Goal: Task Accomplishment & Management: Complete application form

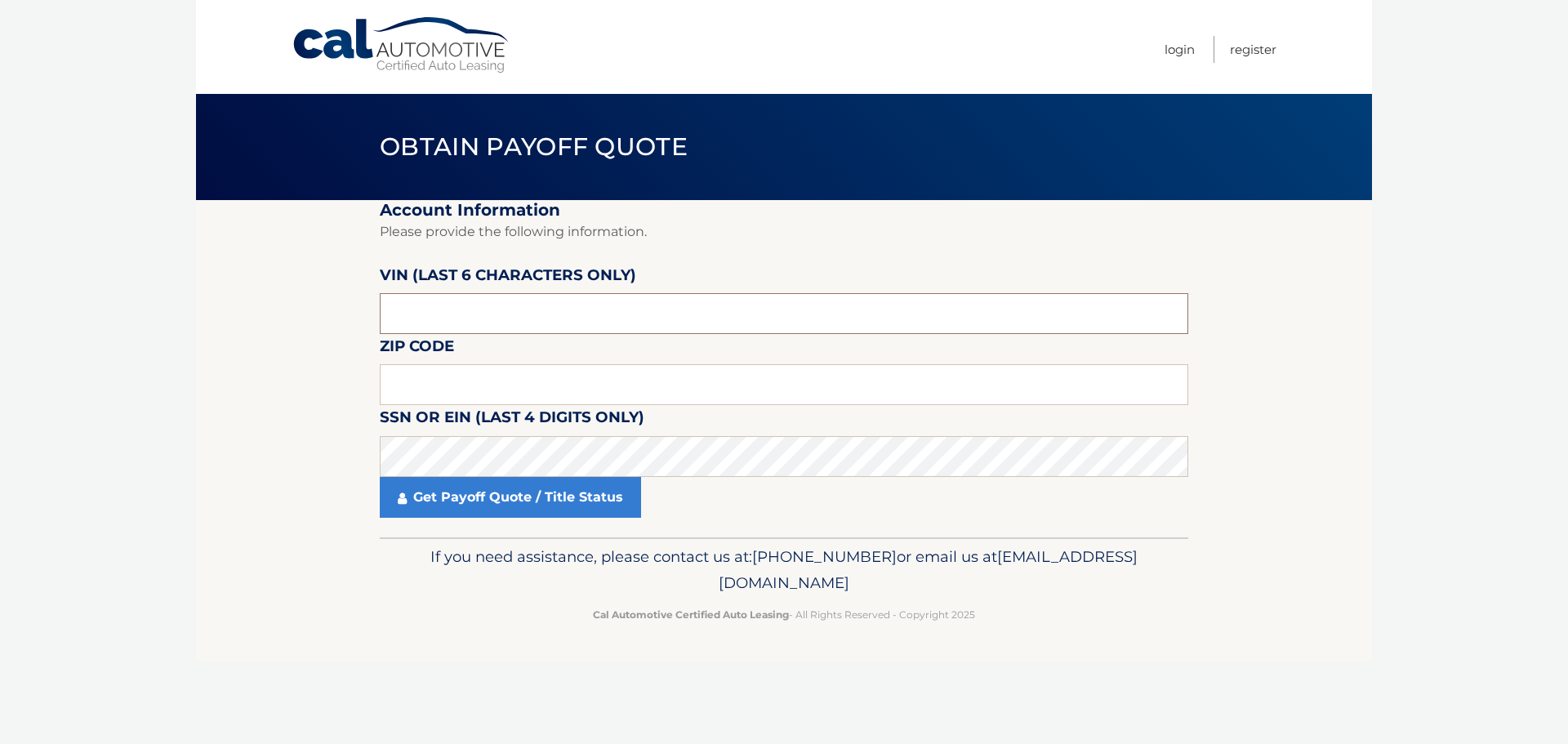
drag, startPoint x: 0, startPoint y: 0, endPoint x: 424, endPoint y: 312, distance: 526.4
click at [424, 312] on input "text" at bounding box center [784, 314] width 808 height 41
type input "055177"
click at [435, 386] on input "text" at bounding box center [784, 385] width 808 height 41
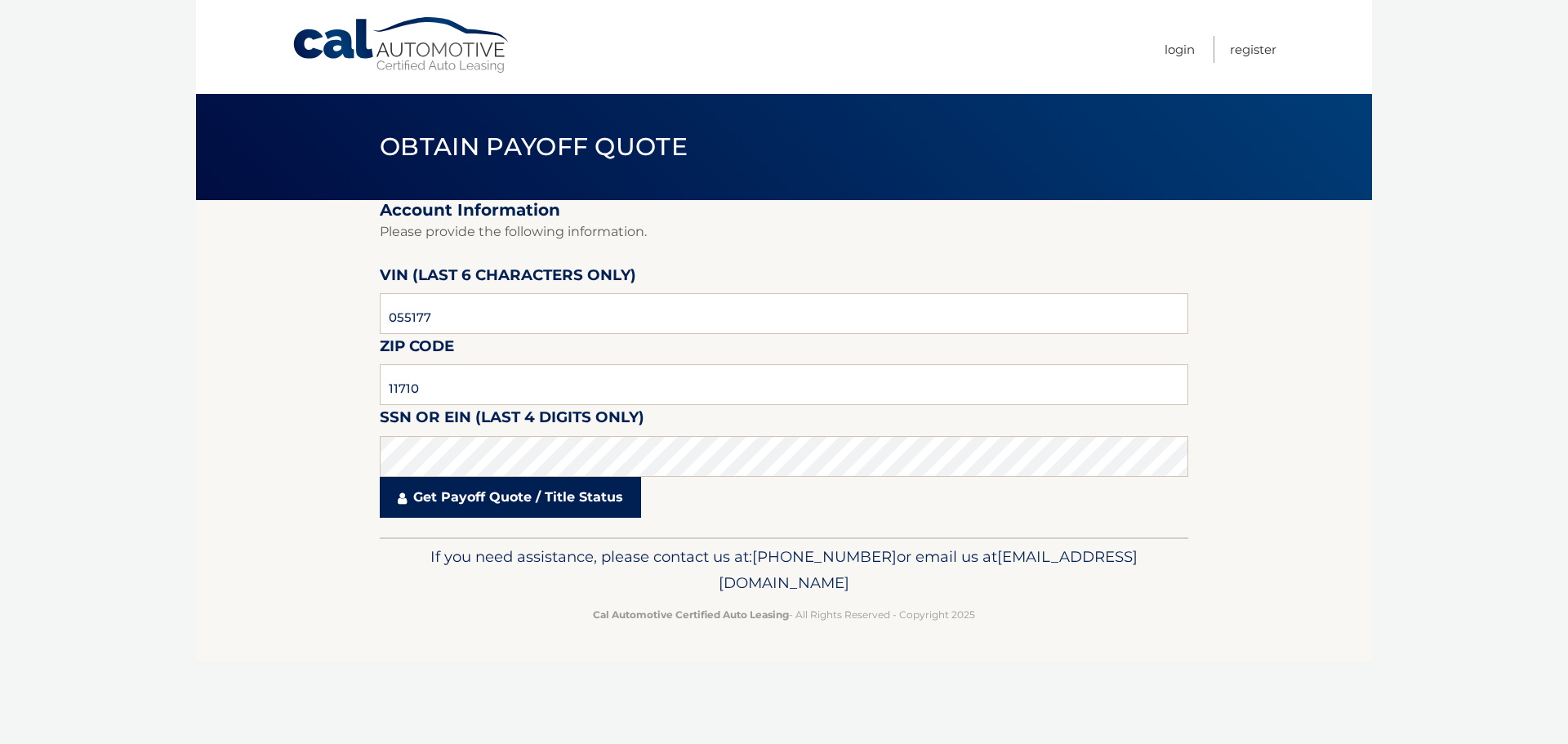
click at [477, 488] on link "Get Payoff Quote / Title Status" at bounding box center [510, 497] width 261 height 41
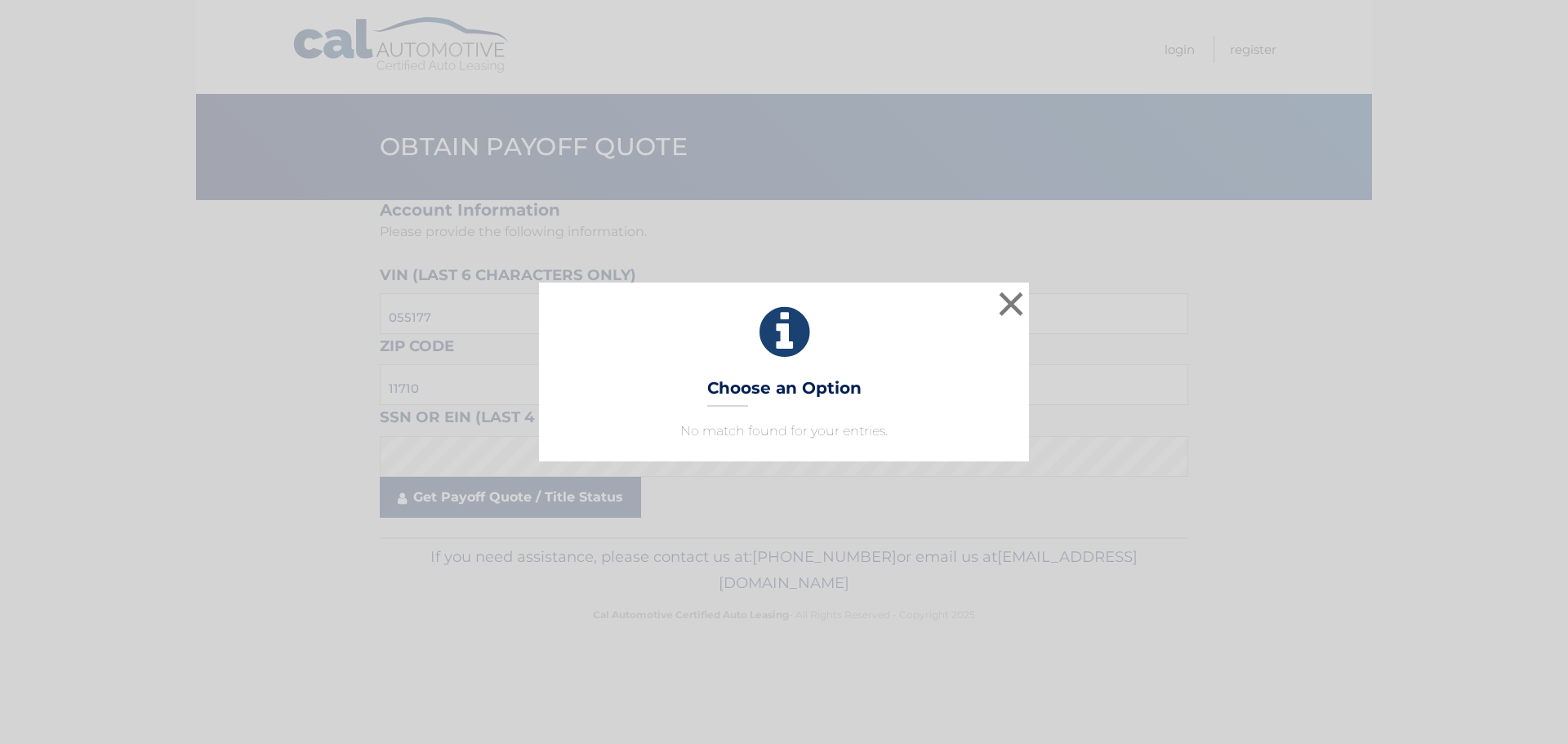
click at [497, 509] on div "× Choose an Option No match found for your entries. This is what you see on sec…" at bounding box center [784, 372] width 1568 height 744
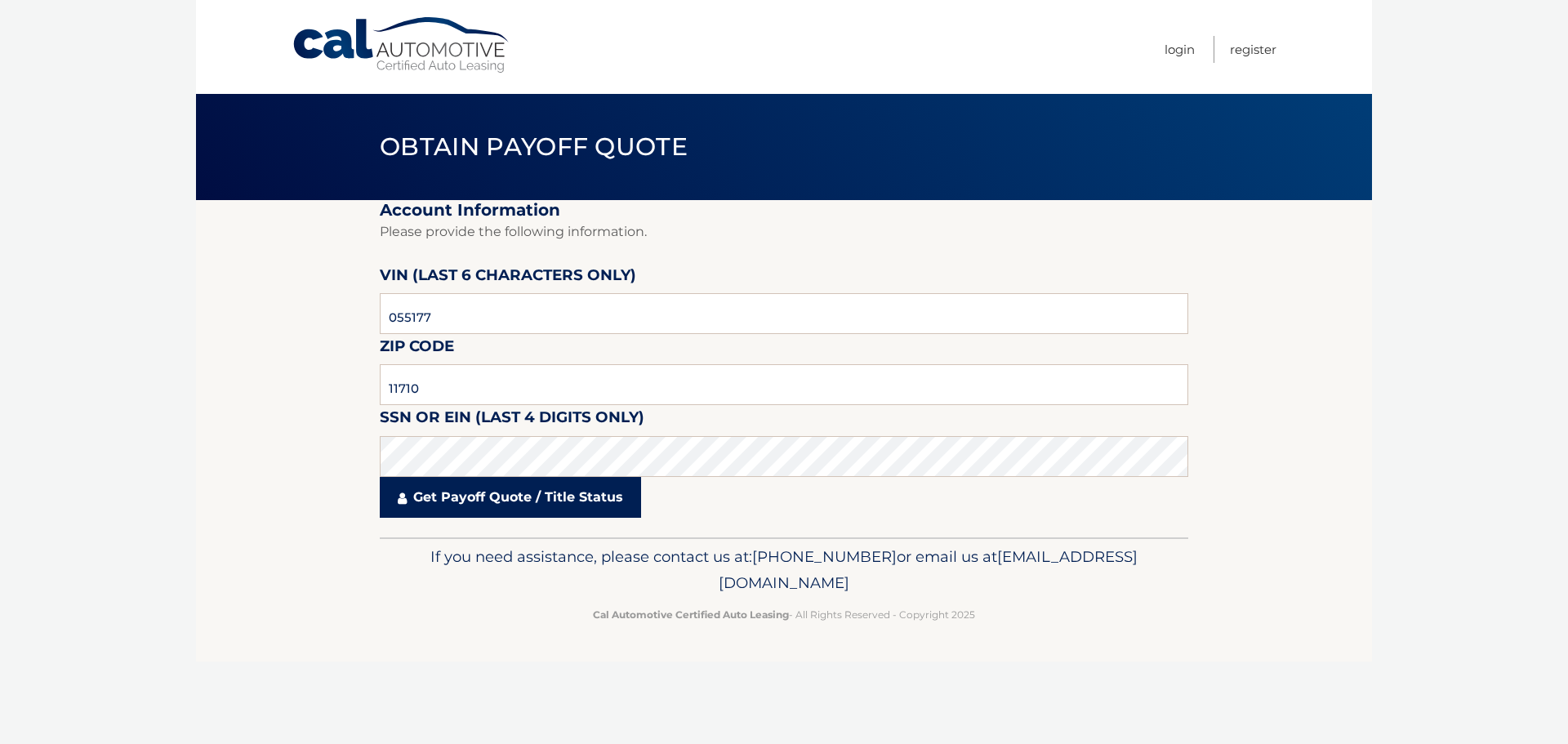
click at [500, 500] on link "Get Payoff Quote / Title Status" at bounding box center [510, 497] width 261 height 41
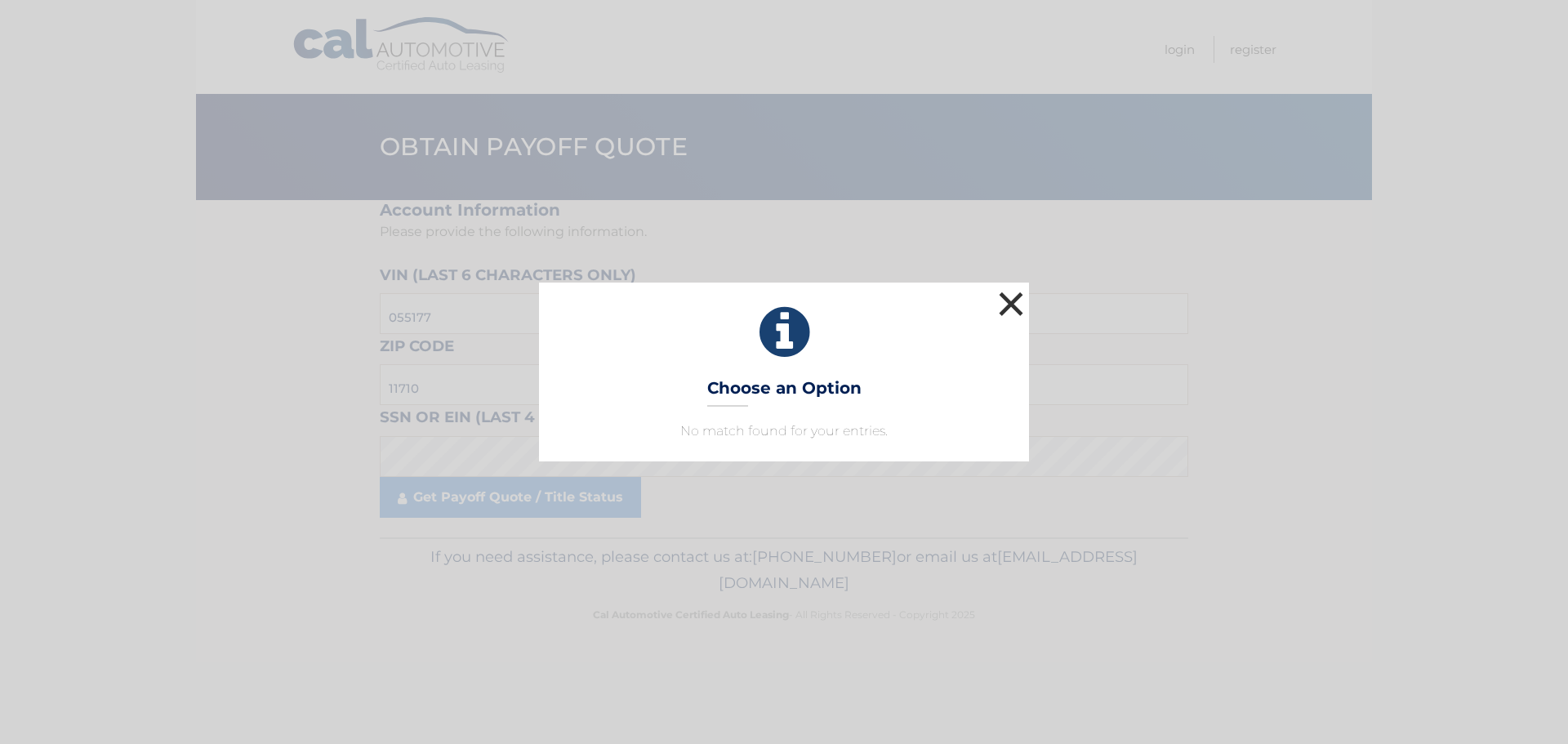
click at [1014, 301] on button "×" at bounding box center [1011, 303] width 32 height 32
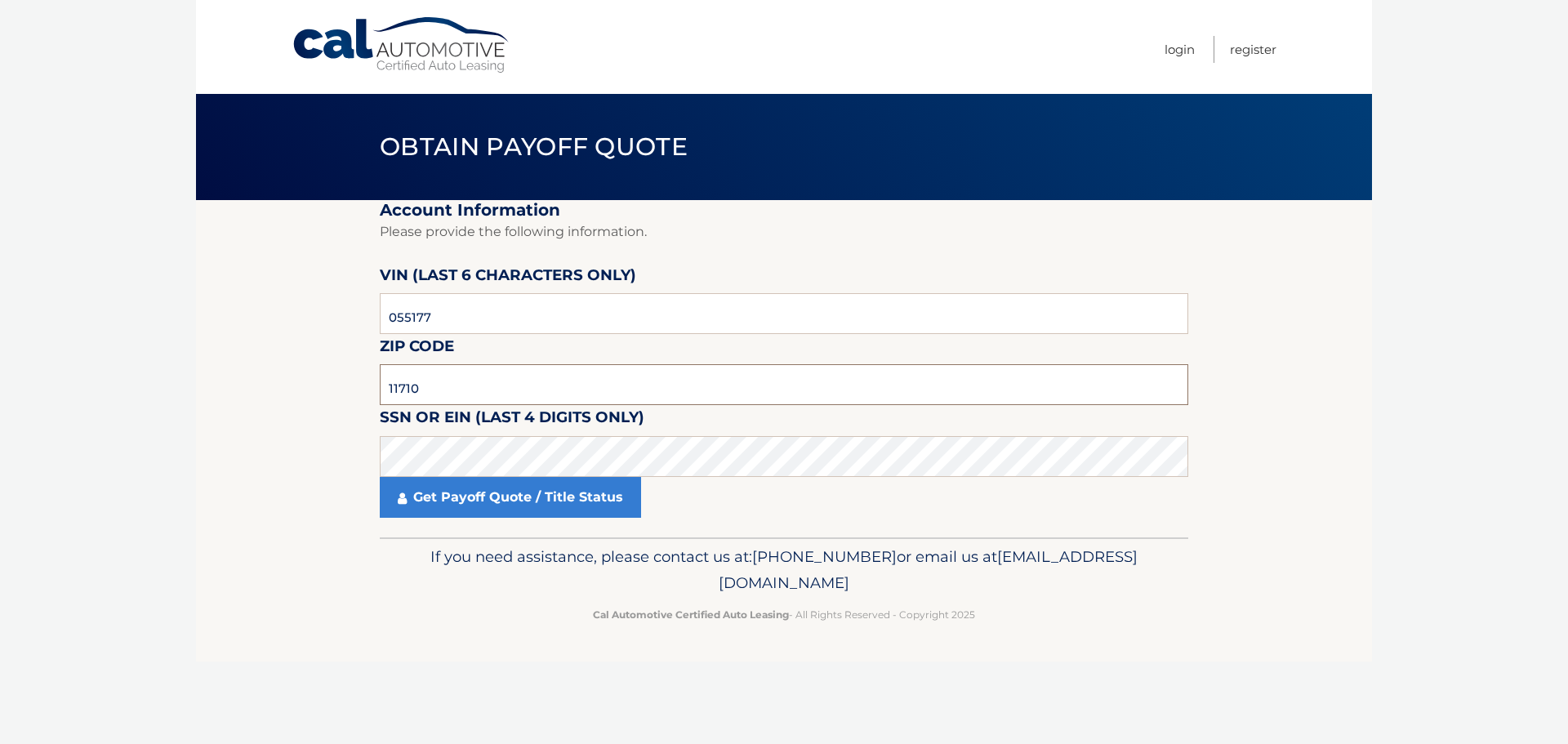
click at [403, 385] on input "11710" at bounding box center [784, 385] width 808 height 41
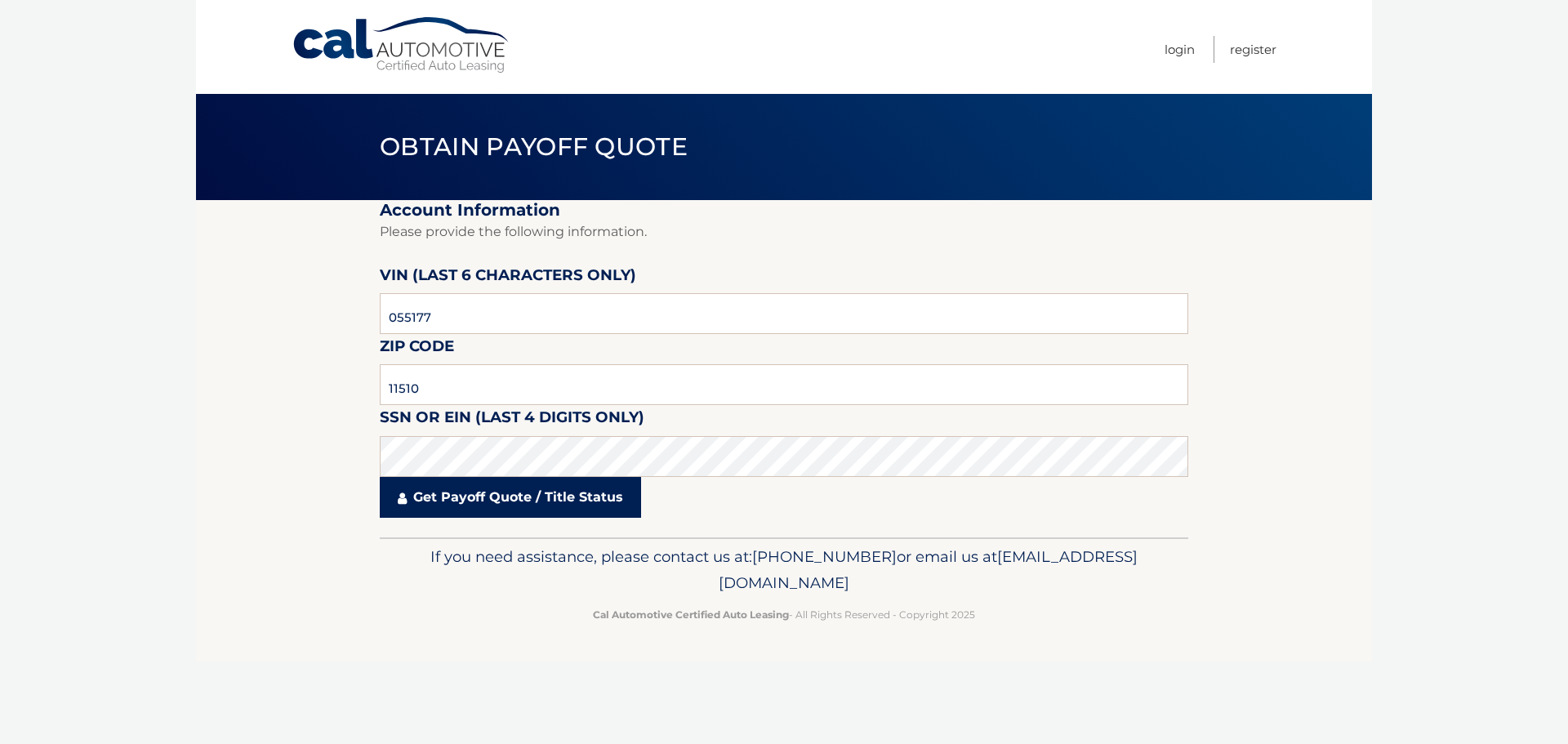
click at [504, 493] on link "Get Payoff Quote / Title Status" at bounding box center [510, 497] width 261 height 41
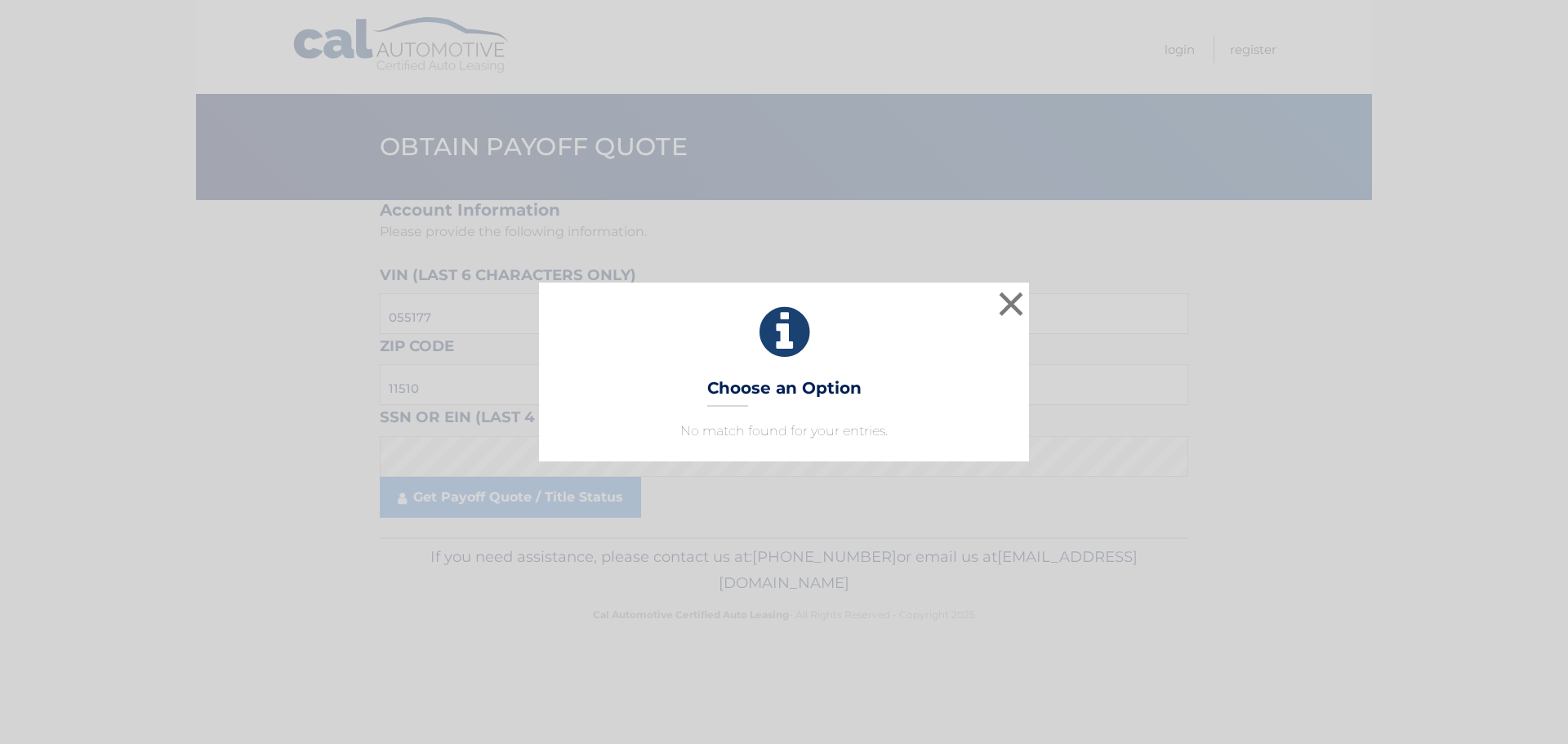
click at [527, 490] on div "× Choose an Option No match found for your entries. This is what you see on sec…" at bounding box center [784, 372] width 1568 height 744
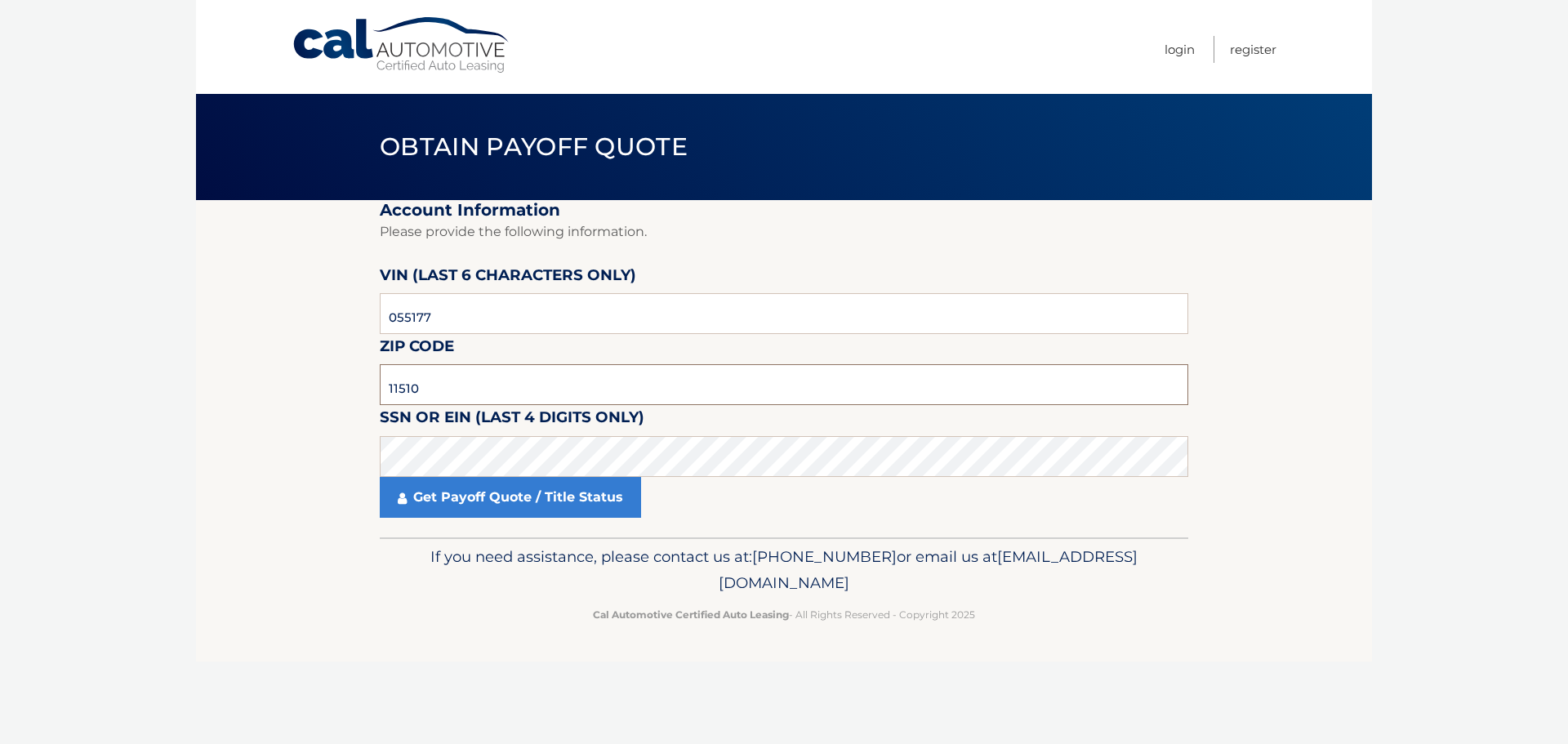
drag, startPoint x: 424, startPoint y: 385, endPoint x: 330, endPoint y: 396, distance: 94.6
click at [341, 400] on section "Account Information Please provide the following information. VIN (last 6 chara…" at bounding box center [784, 368] width 1176 height 337
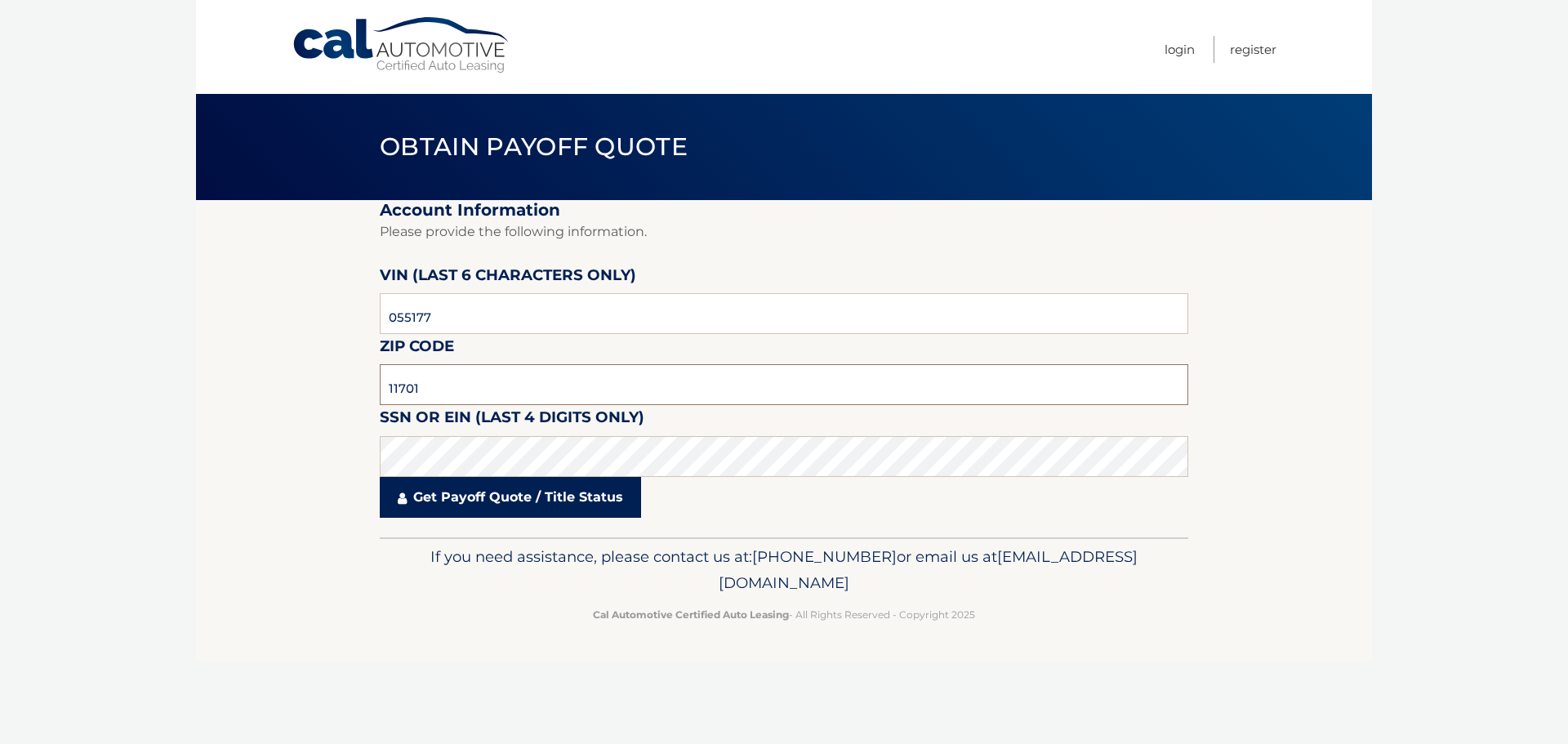
type input "11701"
click at [498, 493] on link "Get Payoff Quote / Title Status" at bounding box center [510, 497] width 261 height 41
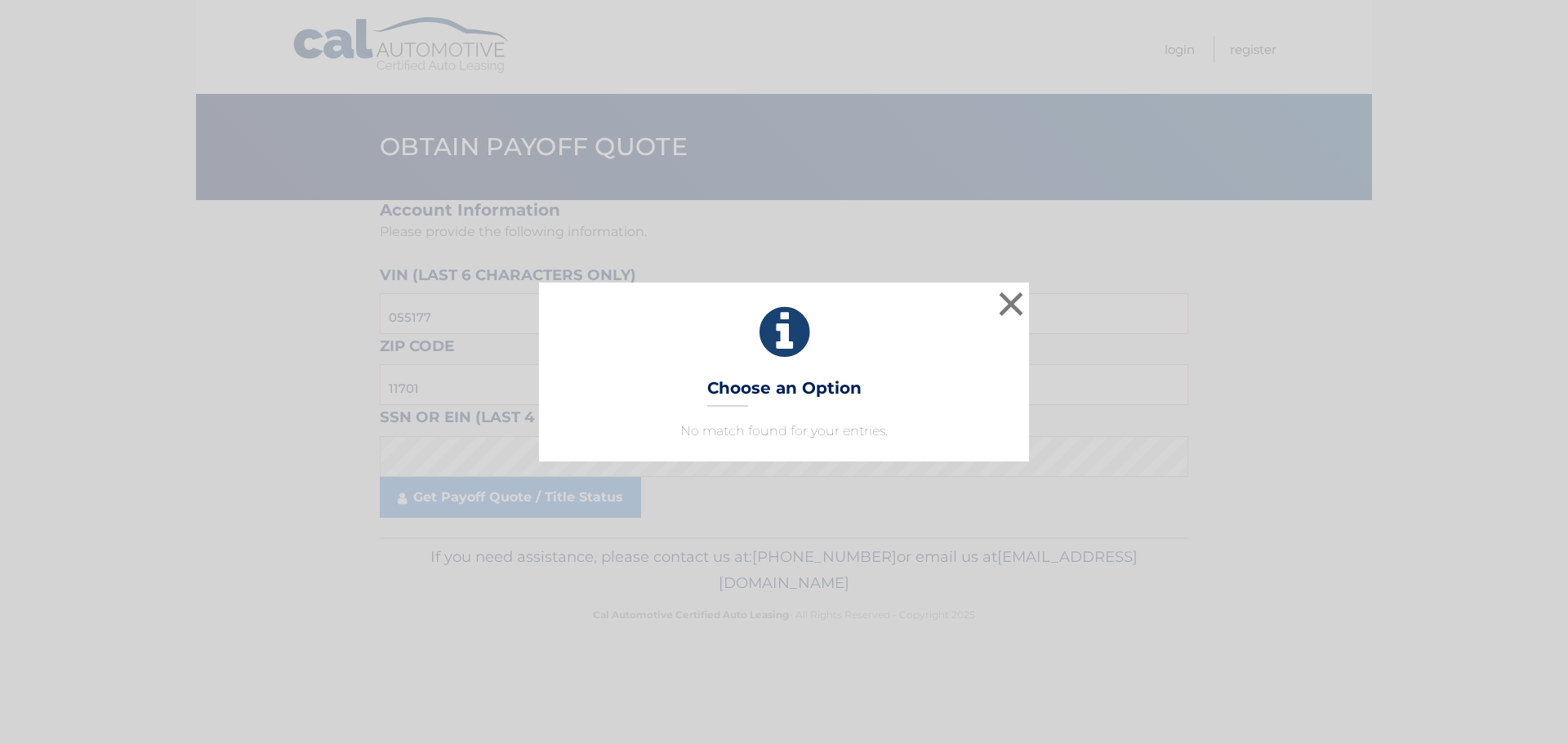
click at [743, 445] on div "× Choose an Option No match found for your entries. This is what you see on sec…" at bounding box center [784, 371] width 490 height 178
click at [1021, 297] on button "×" at bounding box center [1011, 303] width 32 height 32
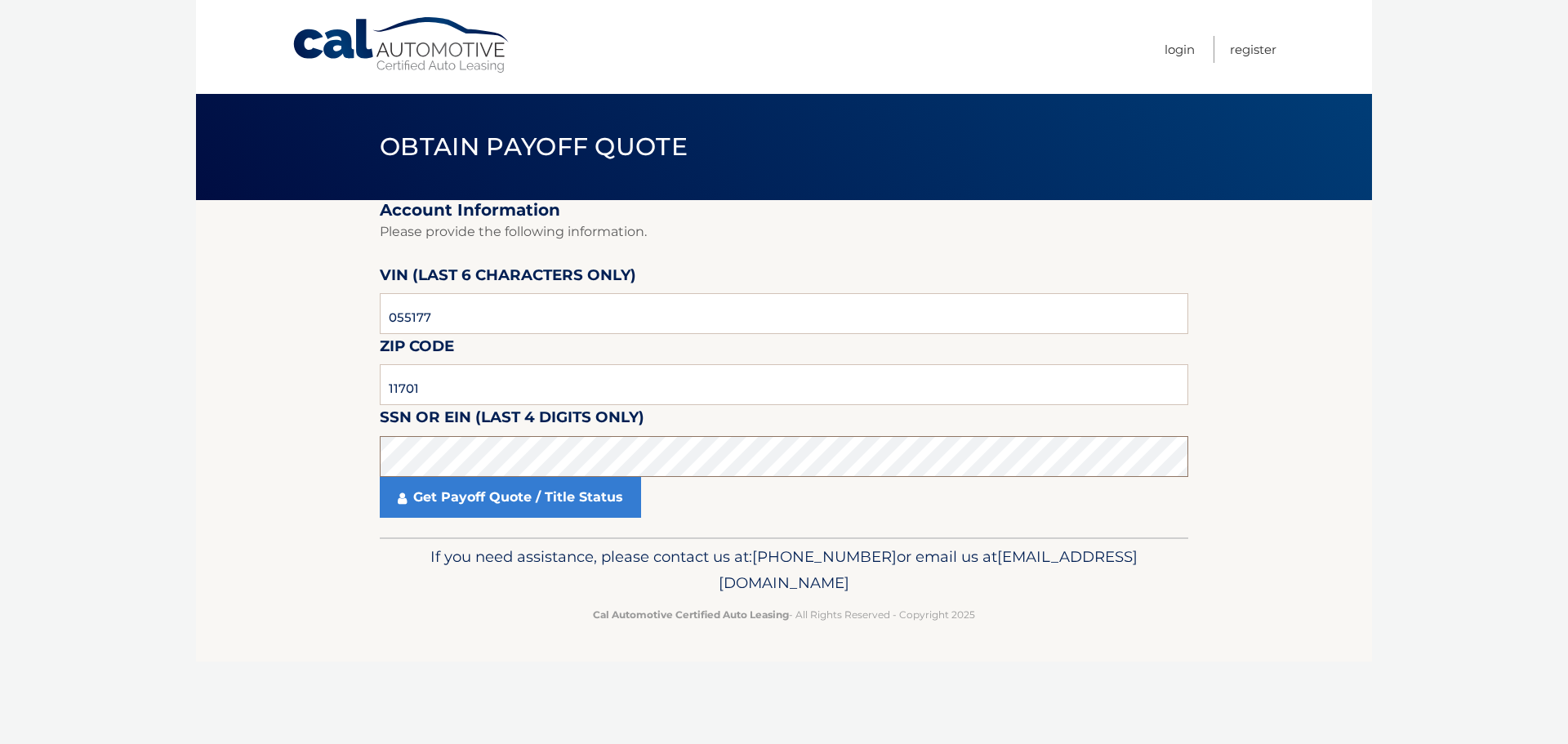
click at [315, 445] on section "Account Information Please provide the following information. VIN (last 6 chara…" at bounding box center [784, 368] width 1176 height 337
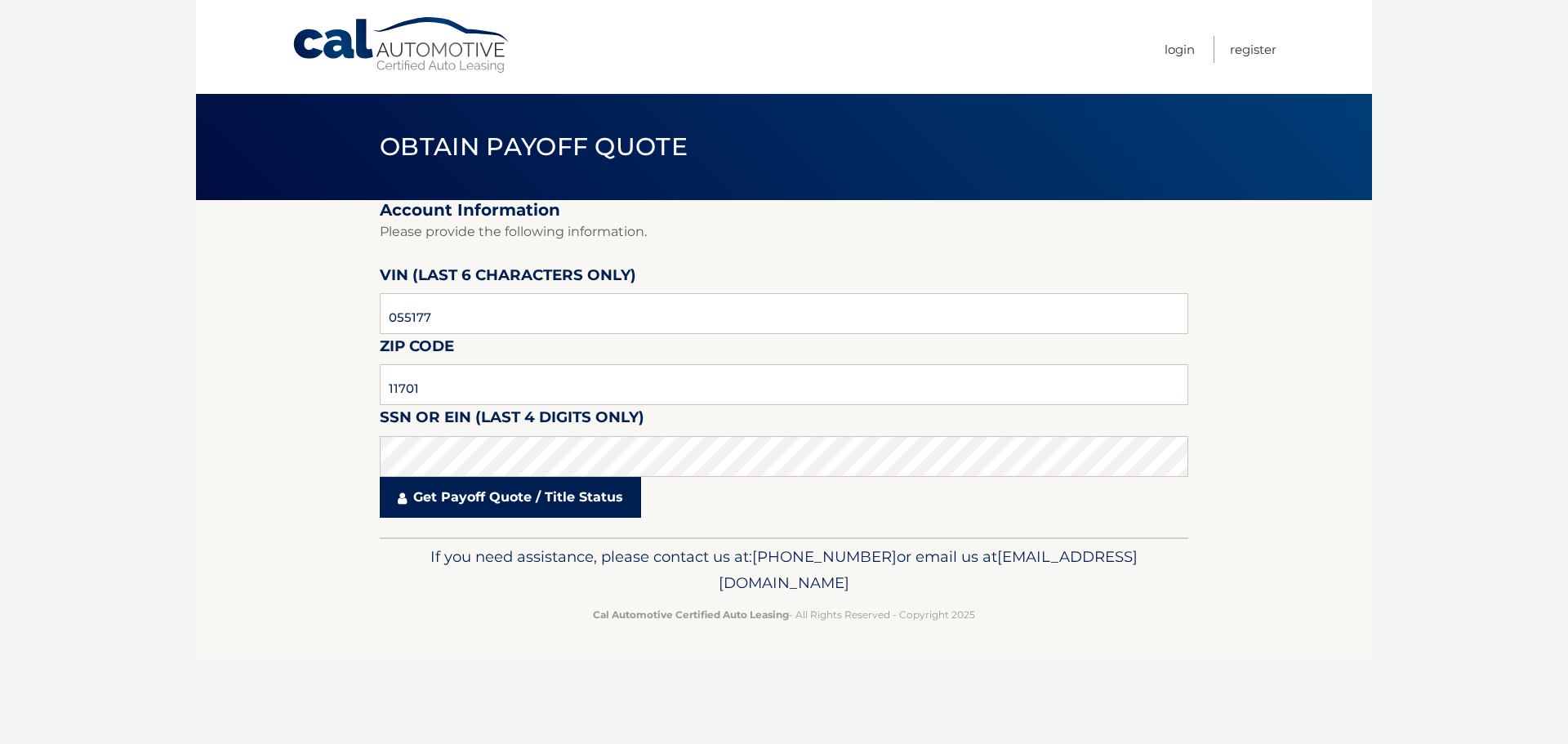
click at [500, 497] on link "Get Payoff Quote / Title Status" at bounding box center [510, 497] width 261 height 41
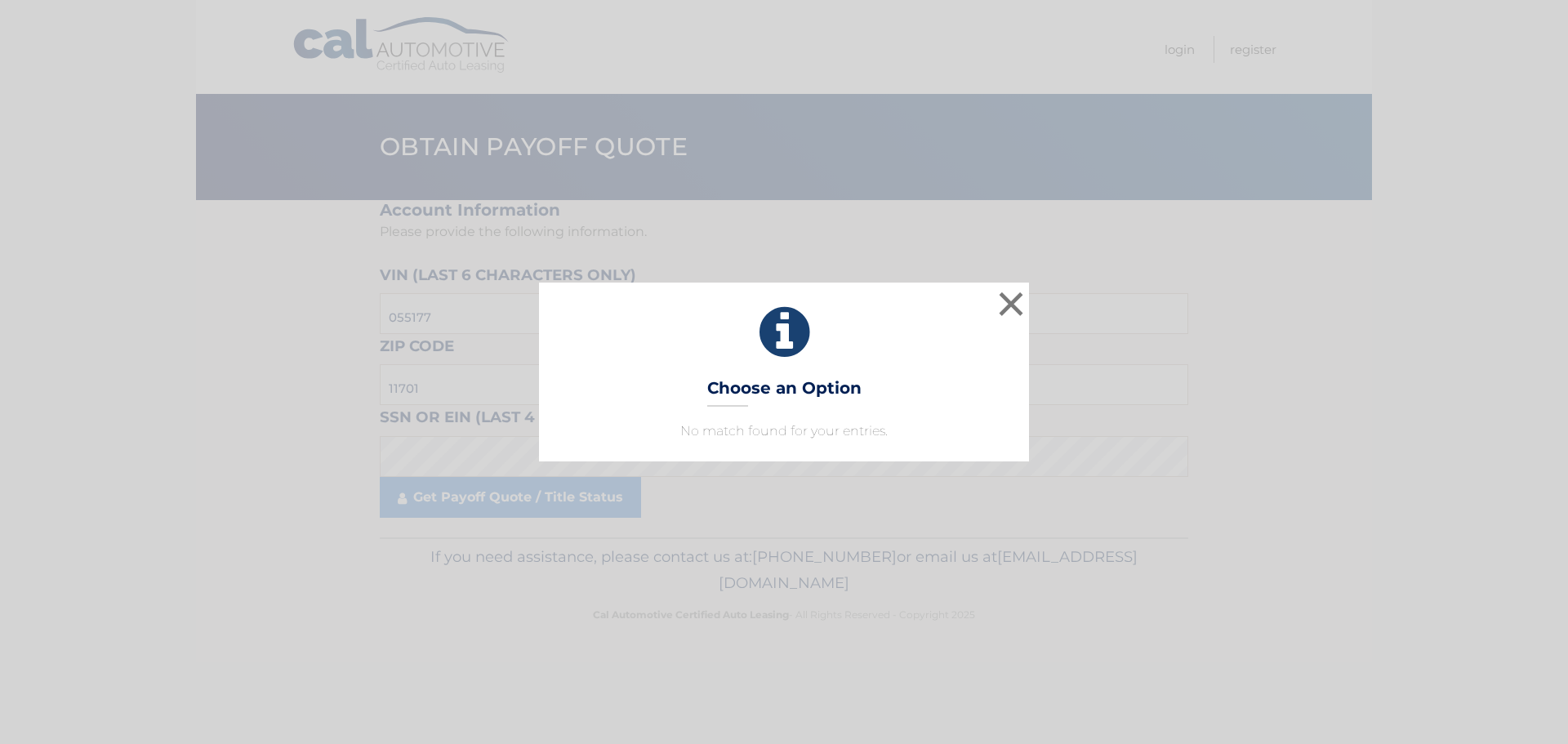
click at [445, 461] on div "× Choose an Option No match found for your entries. This is what you see on sec…" at bounding box center [784, 372] width 1568 height 744
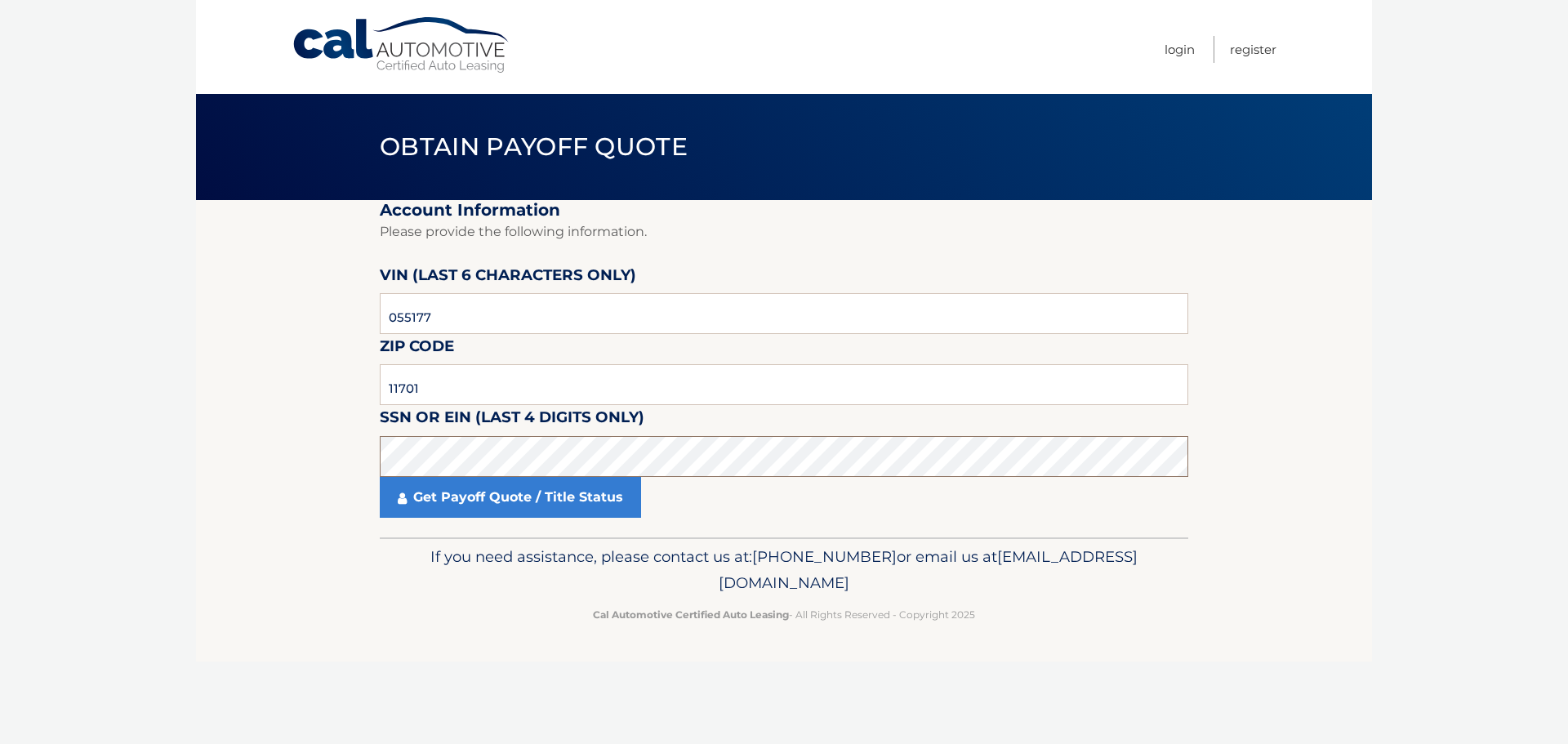
click at [358, 453] on section "Account Information Please provide the following information. VIN (last 6 chara…" at bounding box center [784, 368] width 1176 height 337
click button "For Originating Dealer" at bounding box center [0, 0] width 0 height 0
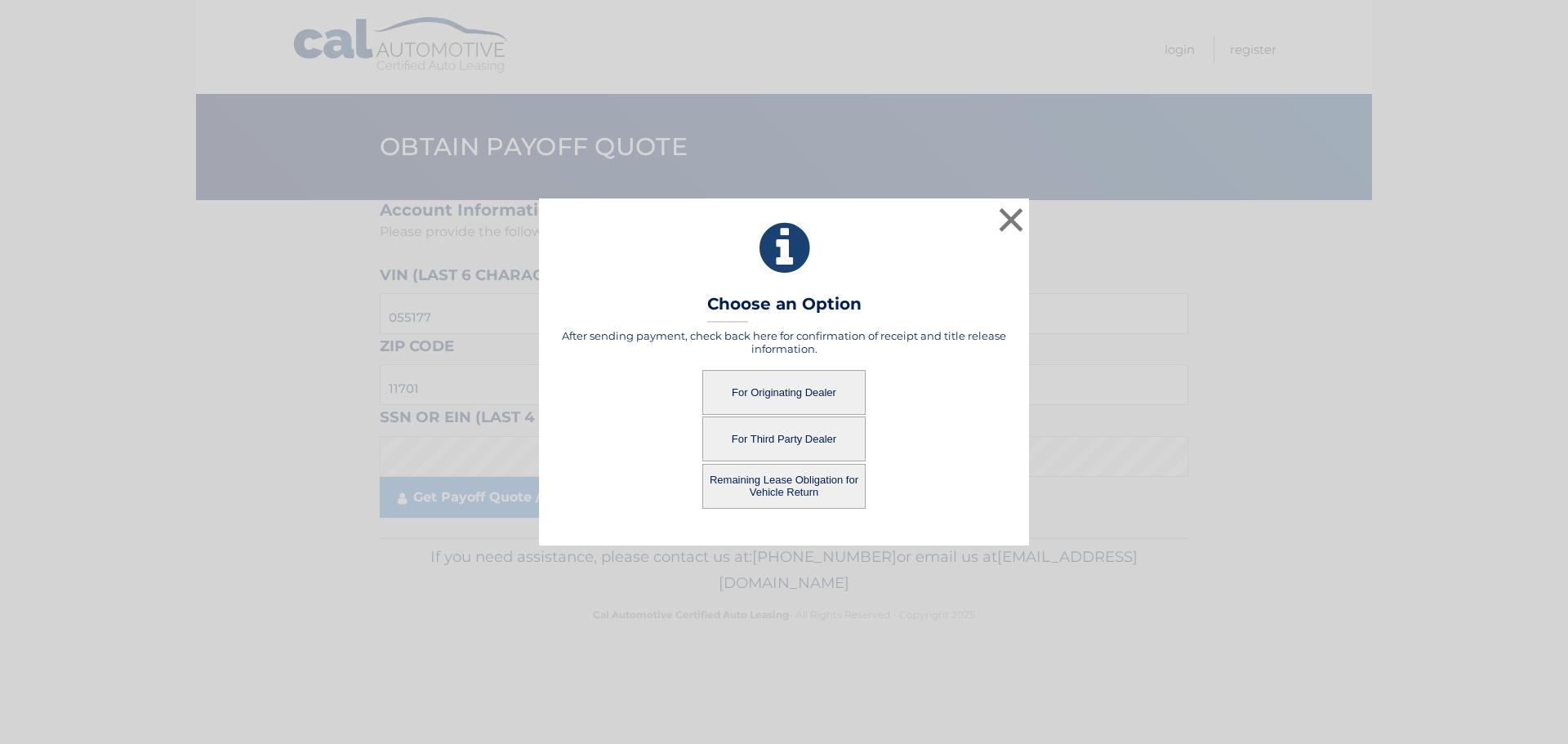
click at [803, 393] on button "For Originating Dealer" at bounding box center [784, 392] width 163 height 45
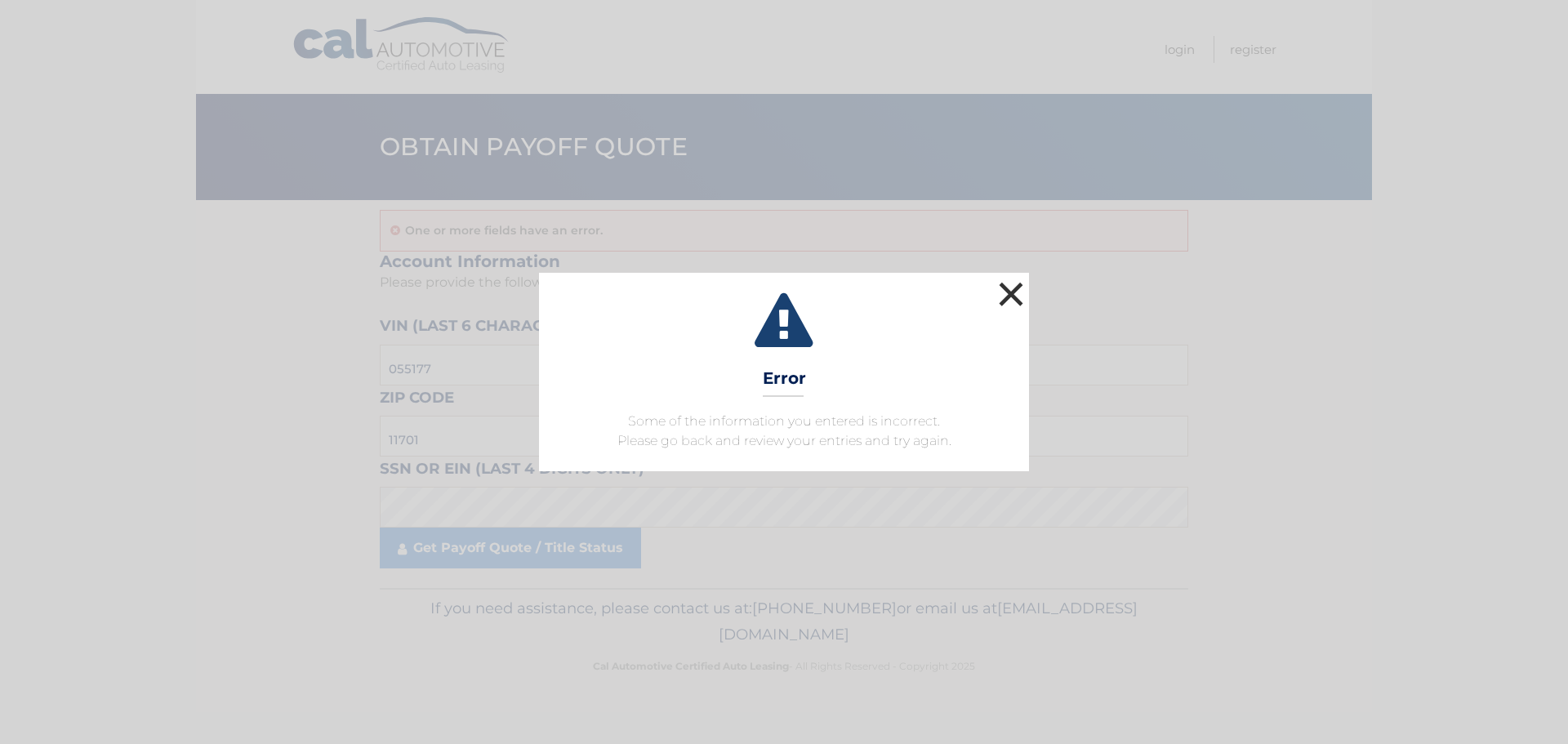
click at [1022, 294] on button "×" at bounding box center [1011, 294] width 32 height 32
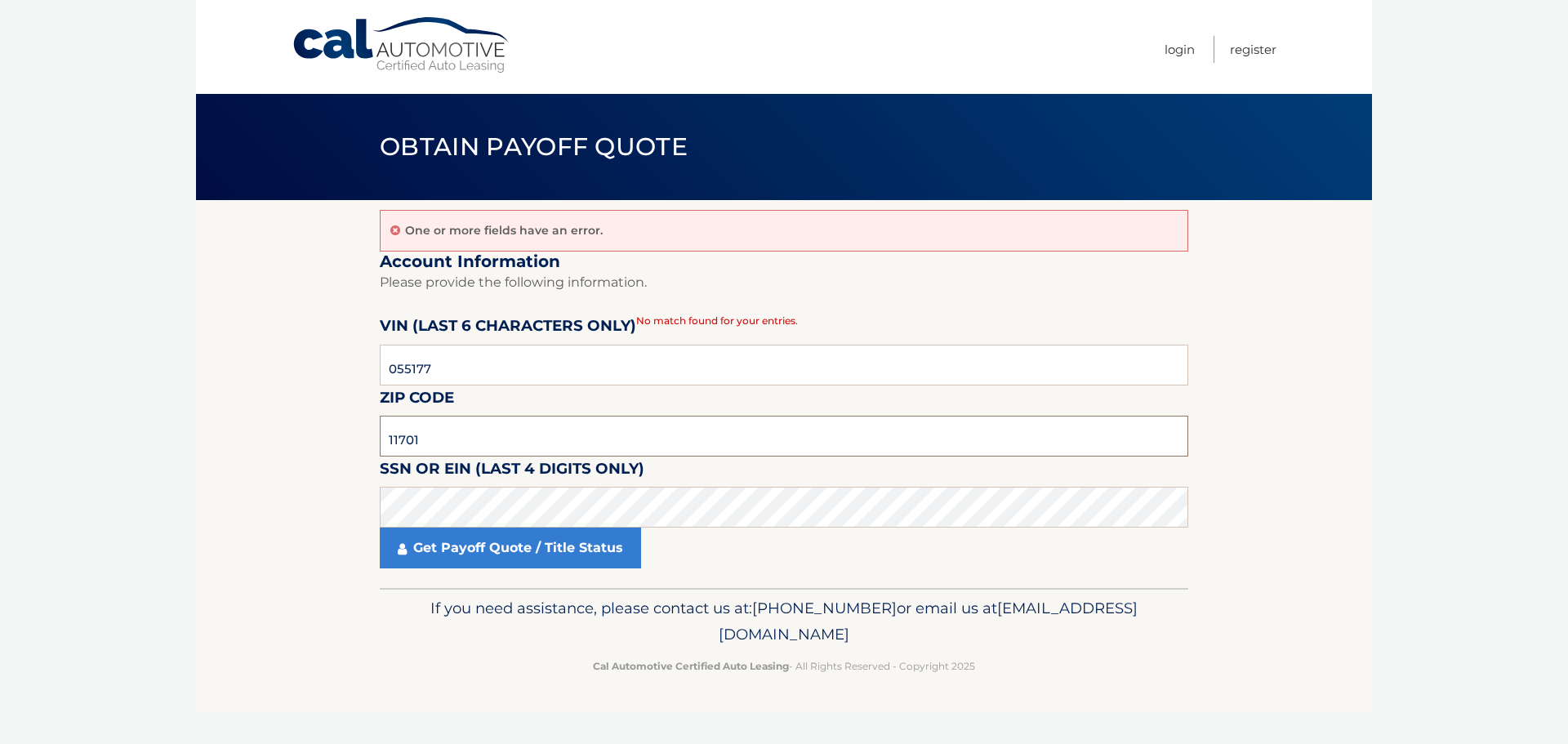
drag, startPoint x: 449, startPoint y: 442, endPoint x: 358, endPoint y: 438, distance: 91.1
click at [358, 438] on section "One or more fields have an error. Account Information Please provide the follow…" at bounding box center [784, 393] width 1176 height 388
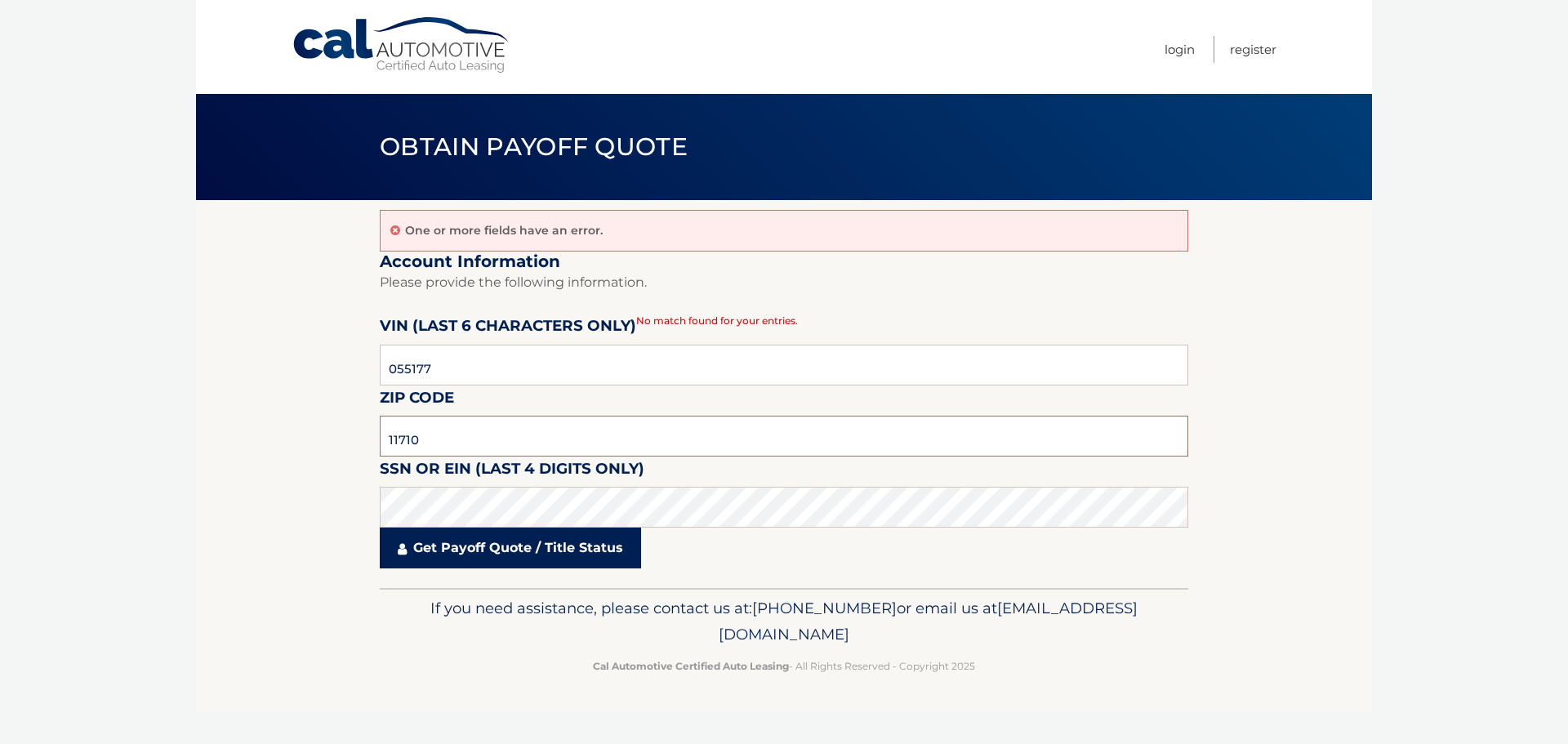
type input "11710"
click at [493, 547] on link "Get Payoff Quote / Title Status" at bounding box center [510, 548] width 261 height 41
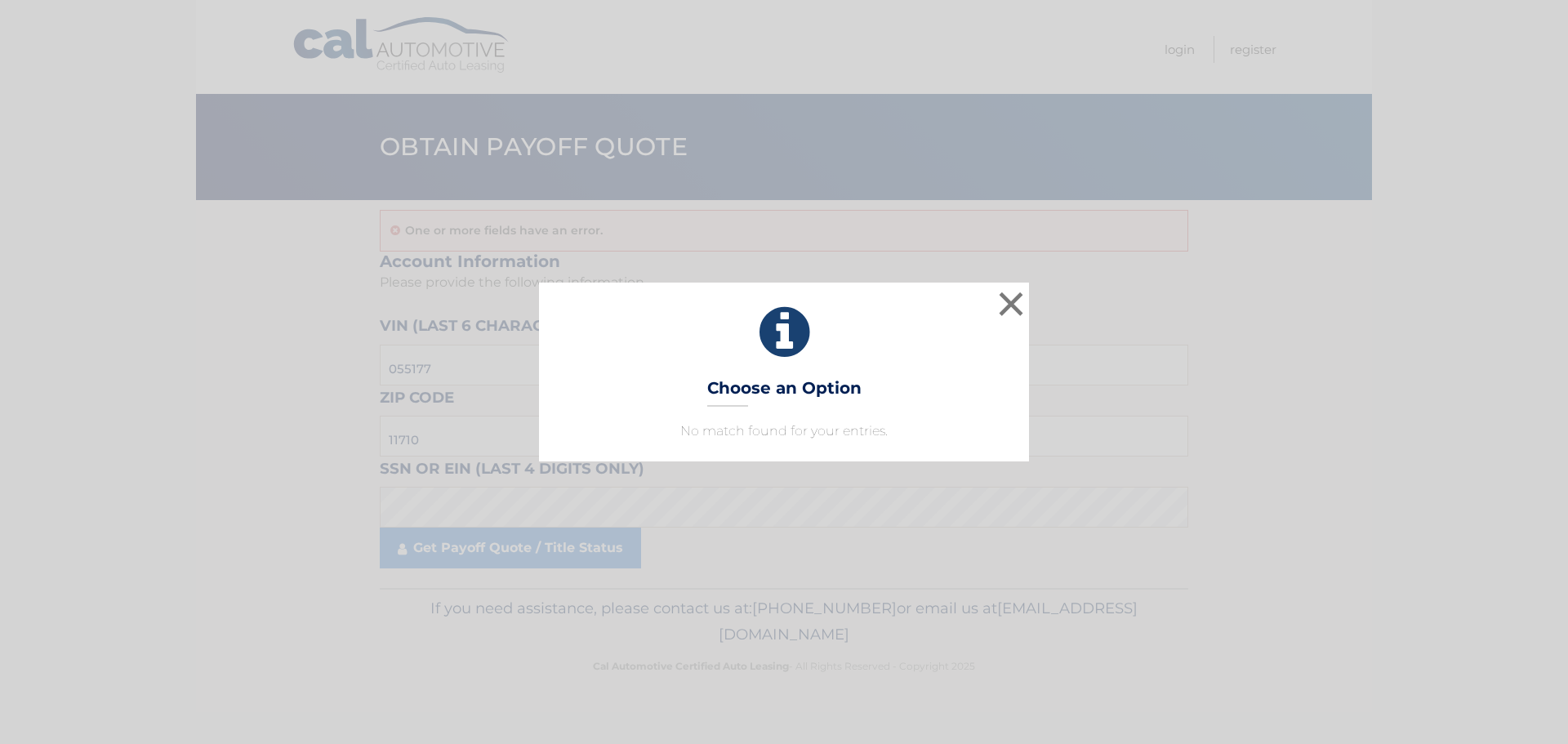
drag, startPoint x: 510, startPoint y: 550, endPoint x: 567, endPoint y: 581, distance: 64.9
click at [511, 550] on div "× Choose an Option No match found for your entries. This is what you see on sec…" at bounding box center [784, 372] width 1568 height 744
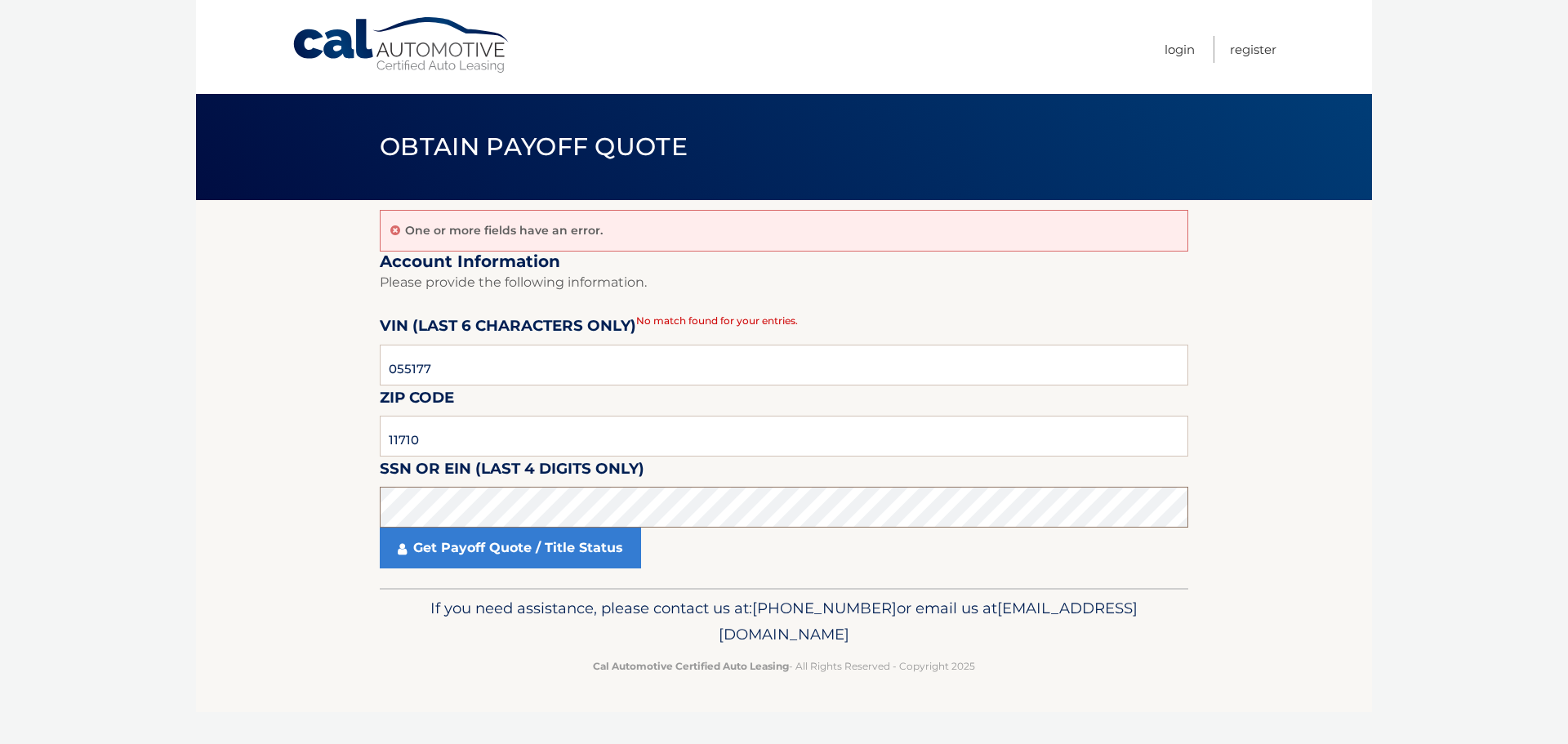
click at [309, 504] on section "One or more fields have an error. Account Information Please provide the follow…" at bounding box center [784, 393] width 1176 height 388
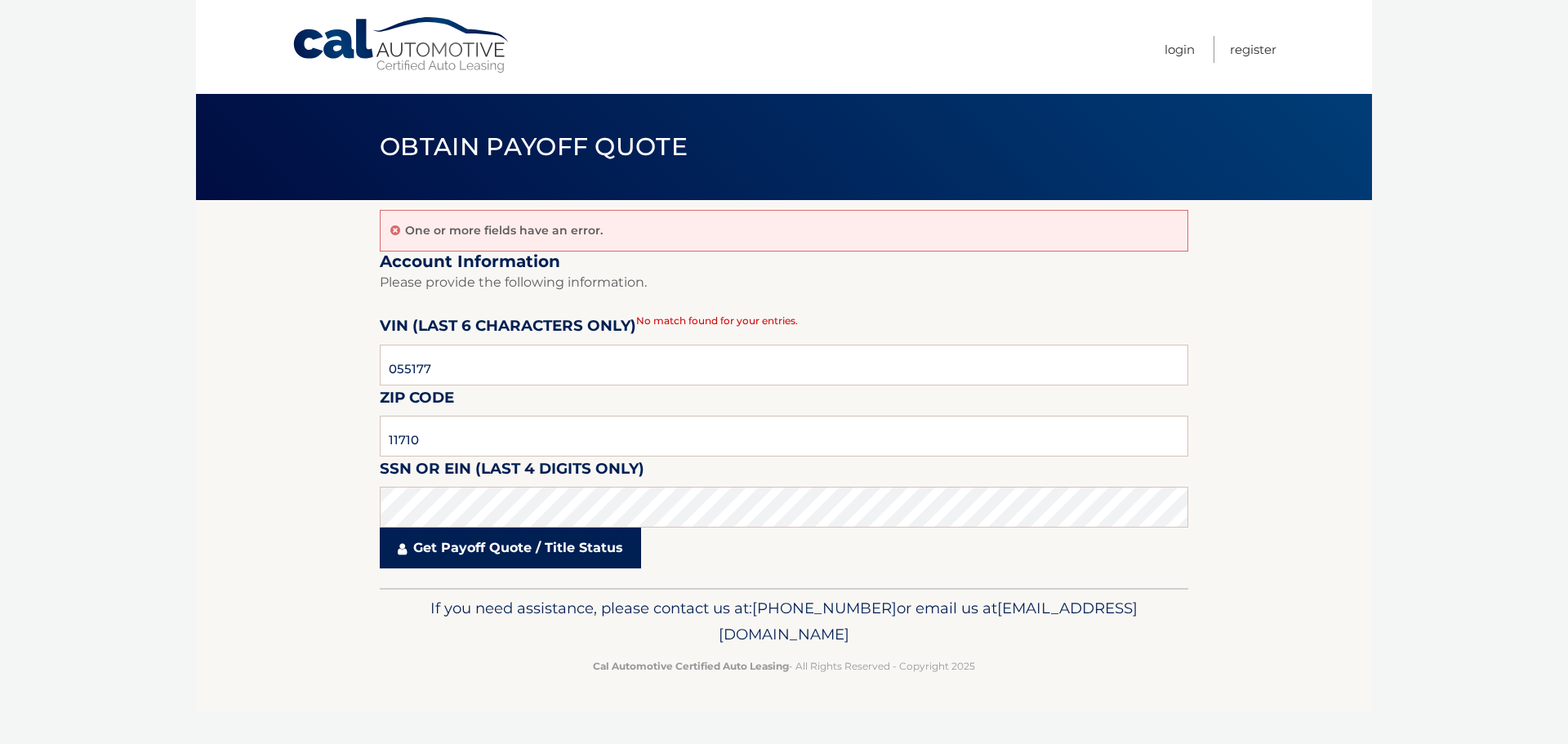
click at [508, 543] on link "Get Payoff Quote / Title Status" at bounding box center [510, 548] width 261 height 41
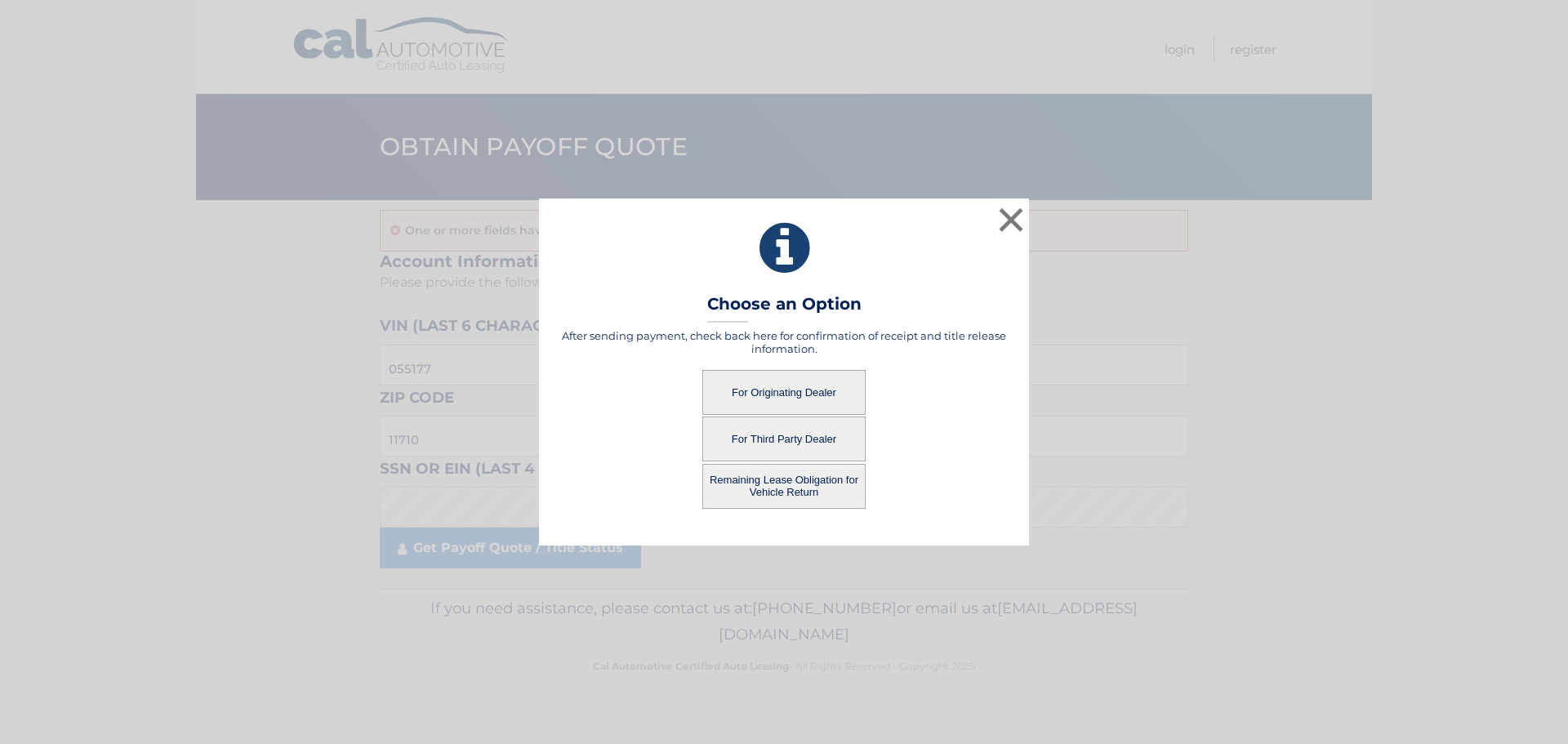
click at [797, 393] on button "For Originating Dealer" at bounding box center [784, 392] width 163 height 45
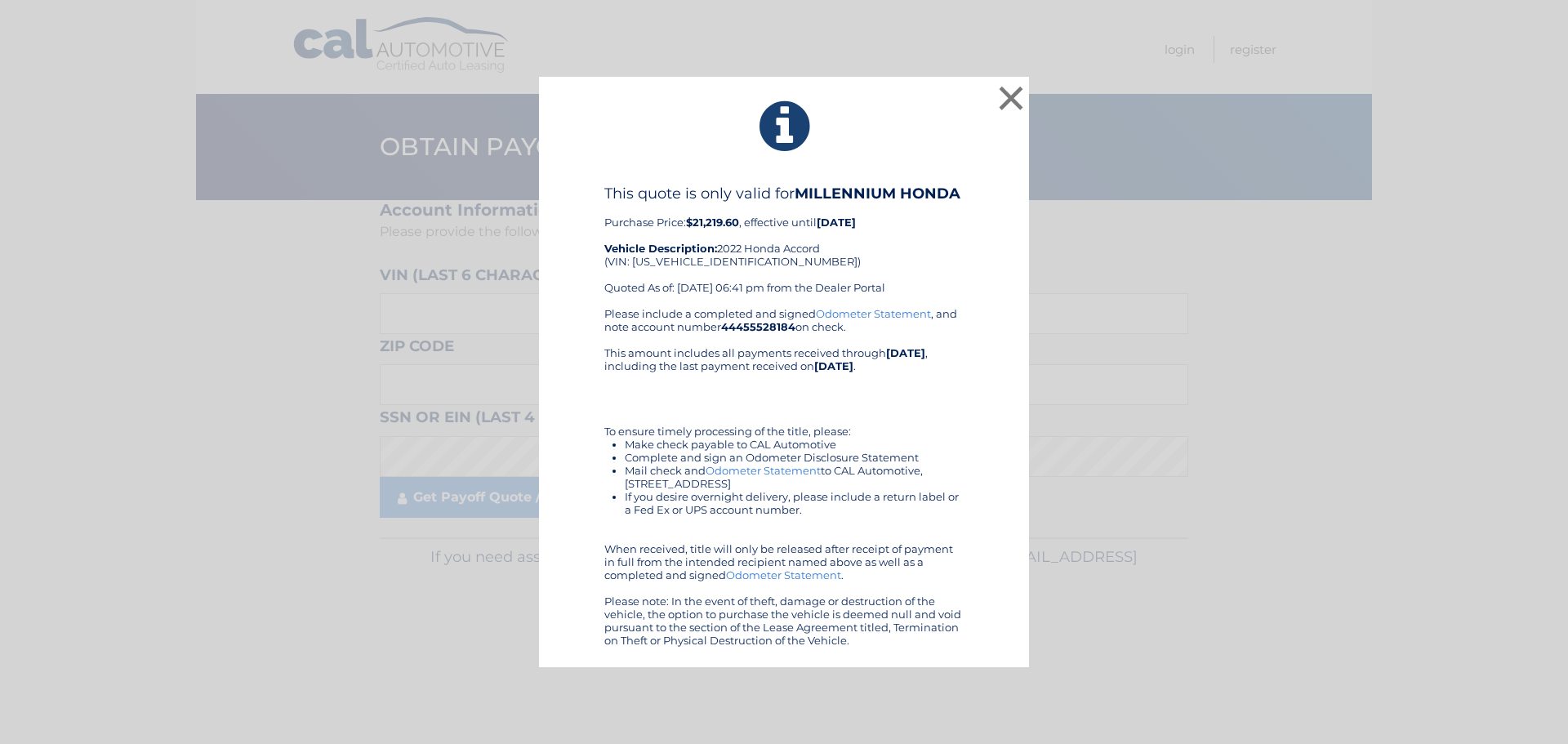
click at [797, 393] on div "Please include a completed and signed Odometer Statement , and note account num…" at bounding box center [784, 477] width 359 height 340
click at [1011, 98] on button "×" at bounding box center [1011, 97] width 32 height 32
